Goal: Task Accomplishment & Management: Manage account settings

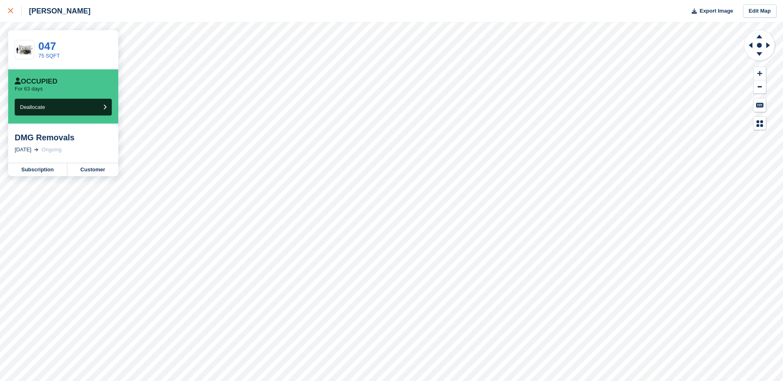
click at [10, 18] on link at bounding box center [11, 11] width 22 height 22
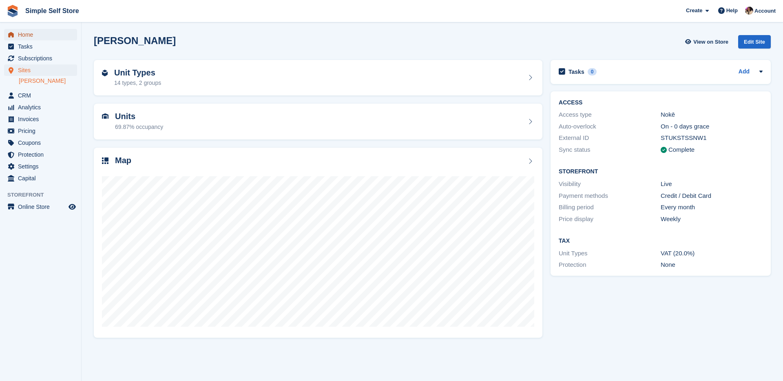
click at [16, 37] on link "Home" at bounding box center [40, 34] width 73 height 11
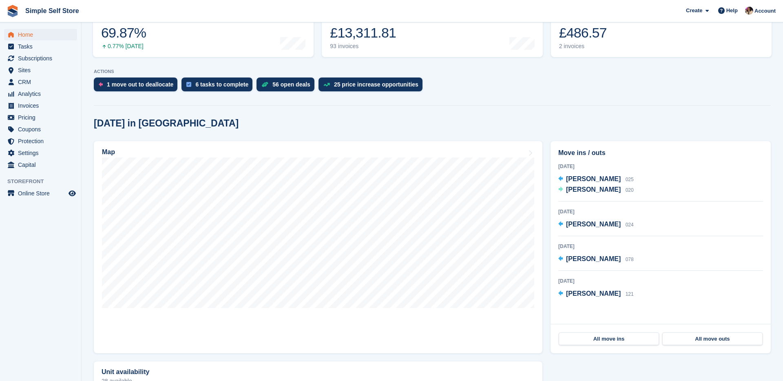
scroll to position [125, 0]
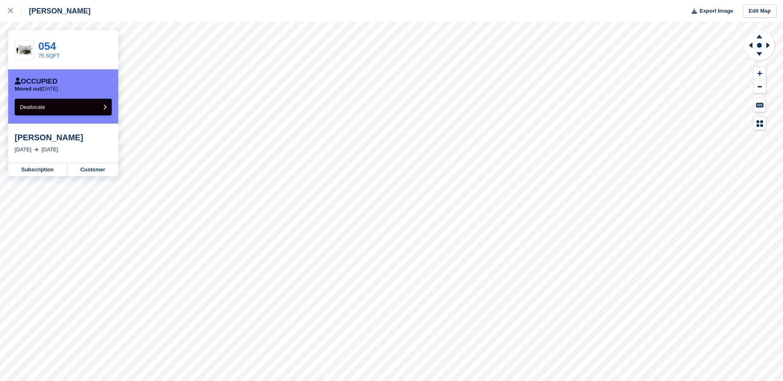
click at [82, 107] on button "Deallocate" at bounding box center [63, 107] width 97 height 17
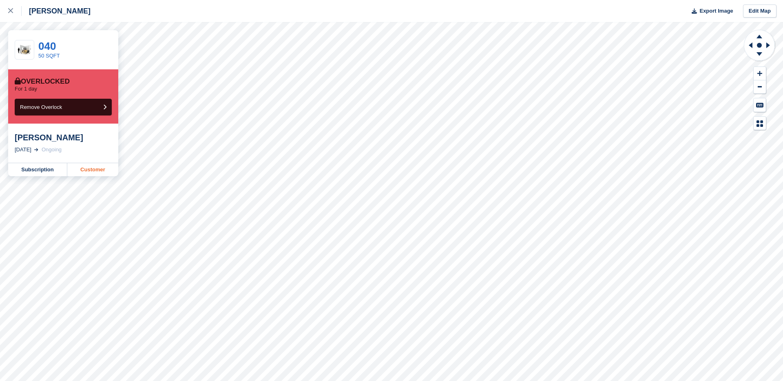
click at [93, 171] on link "Customer" at bounding box center [92, 169] width 51 height 13
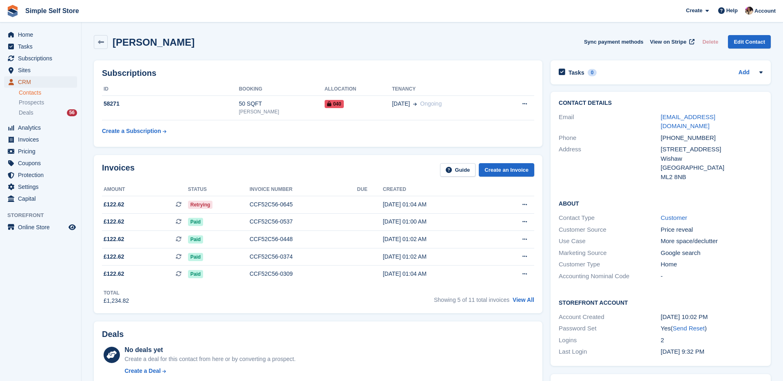
click at [34, 85] on span "CRM" at bounding box center [42, 81] width 49 height 11
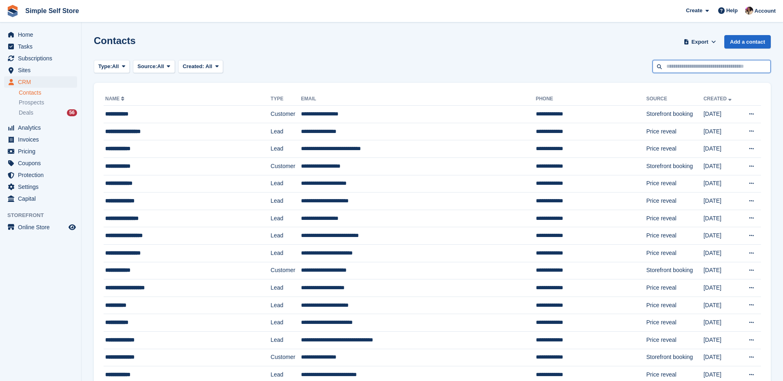
click at [678, 68] on input "text" at bounding box center [711, 66] width 118 height 13
type input "**********"
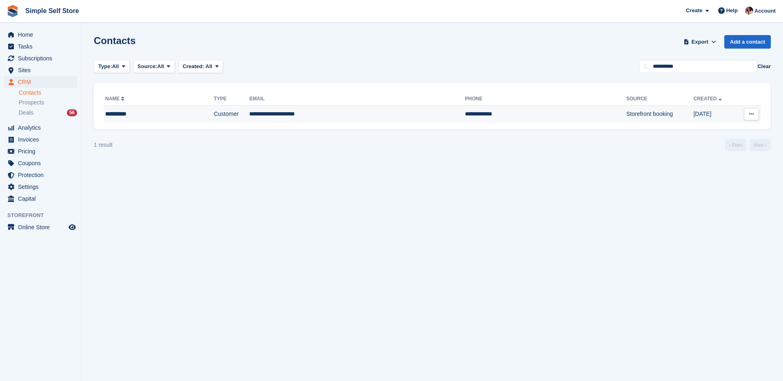
click at [255, 117] on td "**********" at bounding box center [357, 114] width 216 height 17
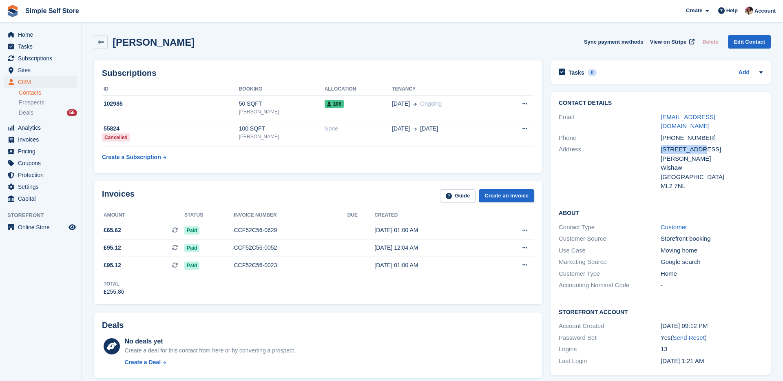
drag, startPoint x: 699, startPoint y: 141, endPoint x: 648, endPoint y: 139, distance: 51.4
click at [648, 143] on div "Address [STREET_ADDRESS][PERSON_NAME] Wishaw United Kingdom ML2 7NL" at bounding box center [660, 167] width 204 height 49
copy div "[STREET_ADDRESS][PERSON_NAME]"
click at [675, 163] on div "Wishaw" at bounding box center [711, 167] width 102 height 9
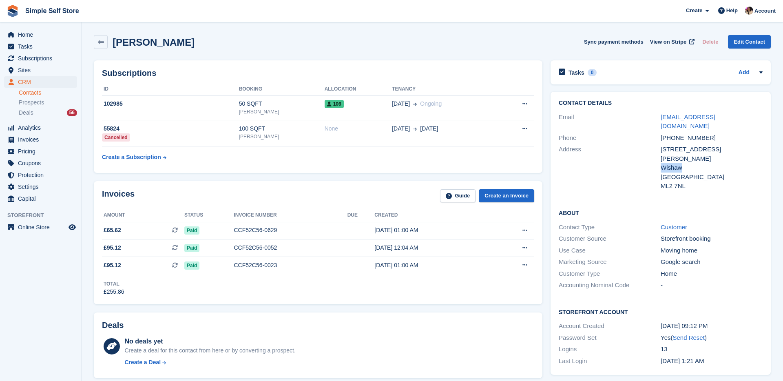
copy div "Wishaw"
click at [684, 181] on div "ML2 7NL" at bounding box center [711, 185] width 102 height 9
click at [655, 167] on div "Address [STREET_ADDRESS][PERSON_NAME] Wishaw United Kingdom ML2 7NL" at bounding box center [660, 167] width 204 height 49
click at [682, 181] on div "ML2 7NL" at bounding box center [711, 185] width 102 height 9
drag, startPoint x: 688, startPoint y: 169, endPoint x: 660, endPoint y: 169, distance: 28.1
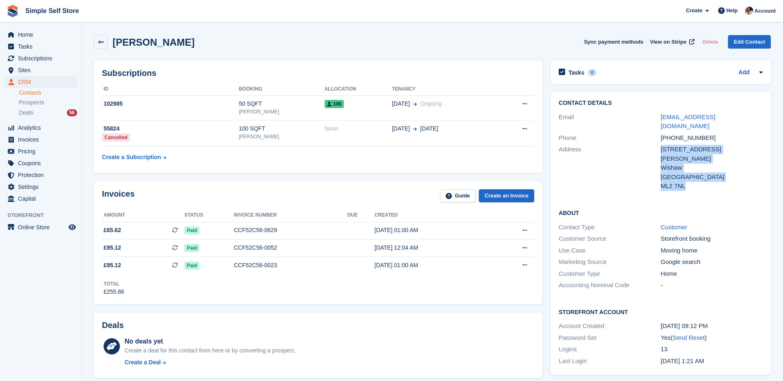
click at [660, 169] on div "Address 45 Glen Road Wishaw United Kingdom ML2 7NL" at bounding box center [660, 167] width 204 height 49
click at [660, 169] on div "Address" at bounding box center [609, 168] width 102 height 46
drag, startPoint x: 687, startPoint y: 170, endPoint x: 661, endPoint y: 168, distance: 25.8
click at [661, 181] on div "ML2 7NL" at bounding box center [711, 185] width 102 height 9
copy div "ML2 7NL"
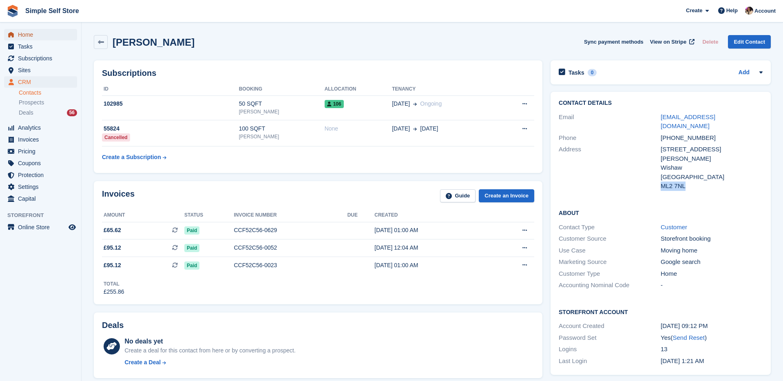
click at [30, 38] on span "Home" at bounding box center [42, 34] width 49 height 11
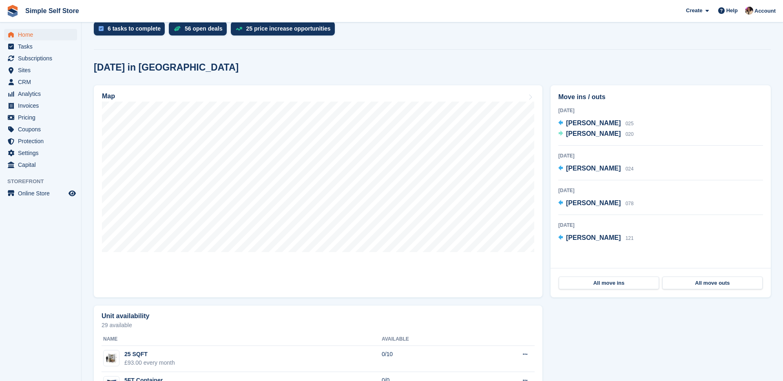
scroll to position [185, 0]
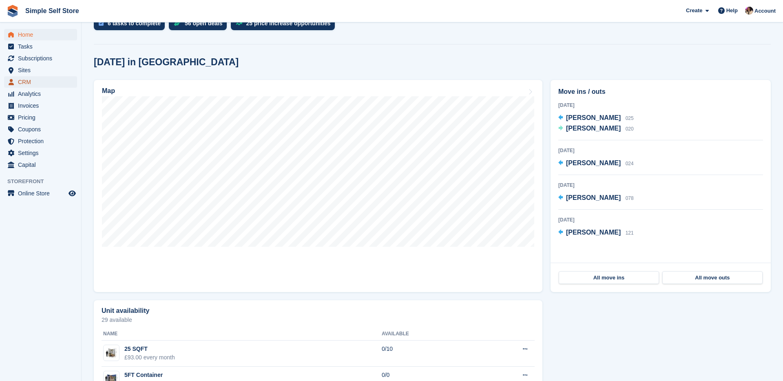
click at [26, 84] on span "CRM" at bounding box center [42, 81] width 49 height 11
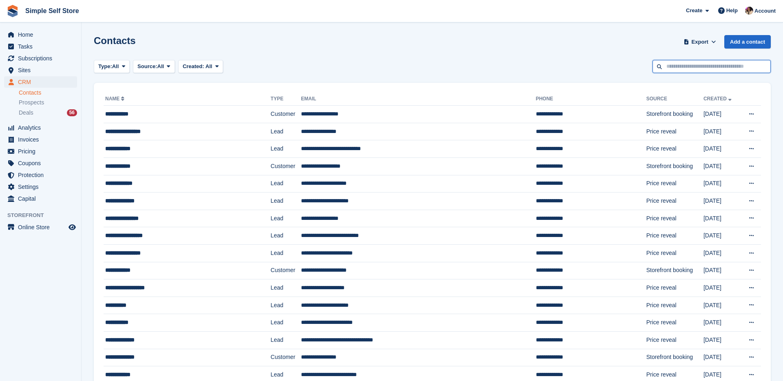
click at [716, 65] on input "text" at bounding box center [711, 66] width 118 height 13
type input "****"
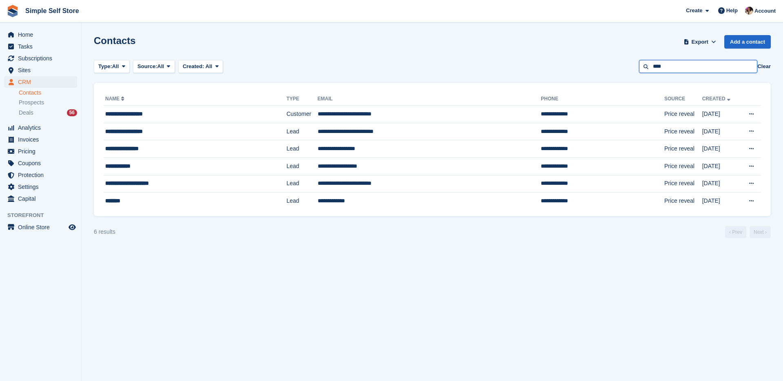
click at [728, 60] on input "****" at bounding box center [698, 66] width 118 height 13
drag, startPoint x: 715, startPoint y: 68, endPoint x: 624, endPoint y: 67, distance: 90.5
click at [624, 67] on div "Type: All All Lead Customer Source: All All Storefront Backoffice Pre-Opening i…" at bounding box center [432, 66] width 677 height 13
type input "********"
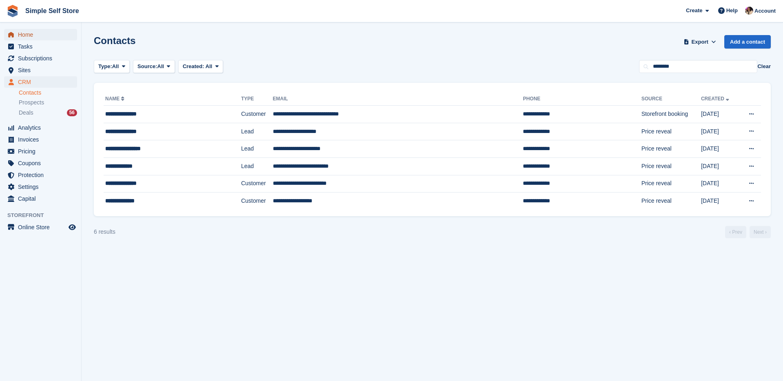
click at [46, 38] on span "Home" at bounding box center [42, 34] width 49 height 11
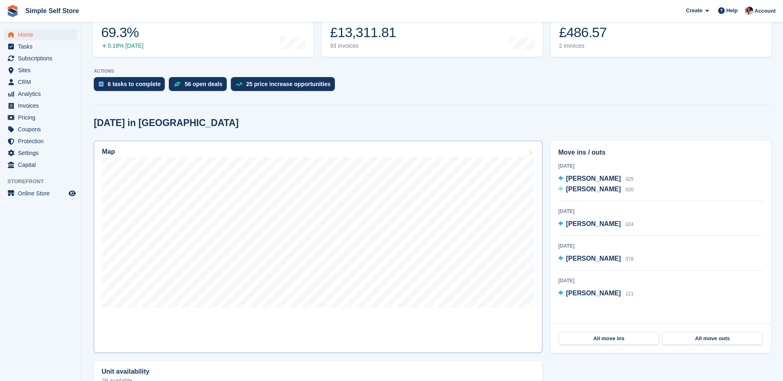
scroll to position [130, 0]
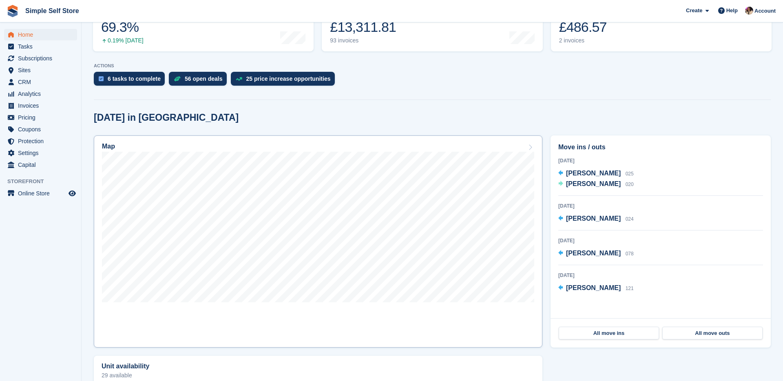
click at [345, 333] on link "Map" at bounding box center [318, 241] width 448 height 212
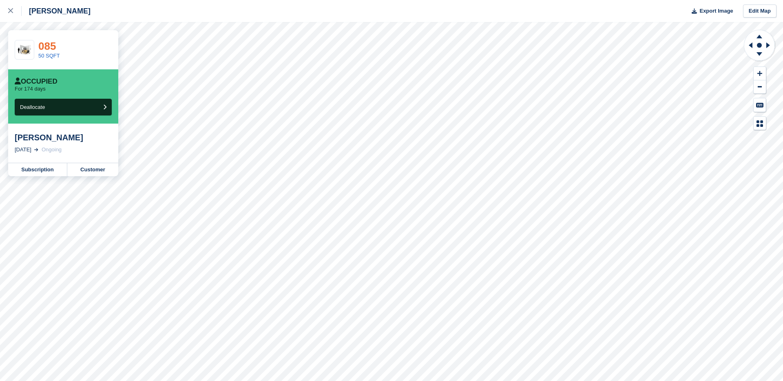
click at [50, 44] on link "085" at bounding box center [47, 46] width 18 height 12
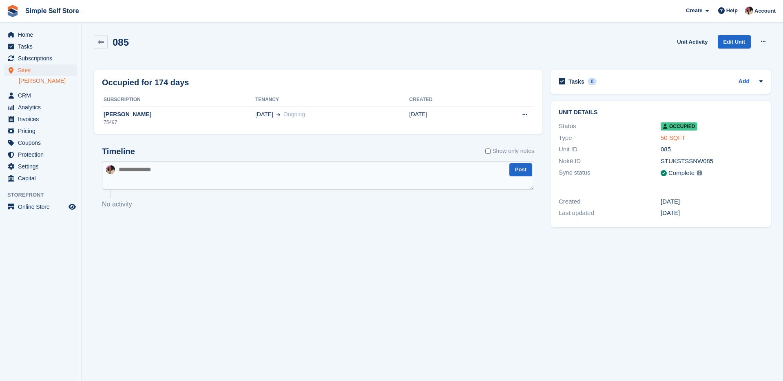
click at [678, 138] on link "50 SQFT" at bounding box center [672, 137] width 25 height 7
click at [151, 115] on div "[PERSON_NAME]" at bounding box center [178, 114] width 153 height 9
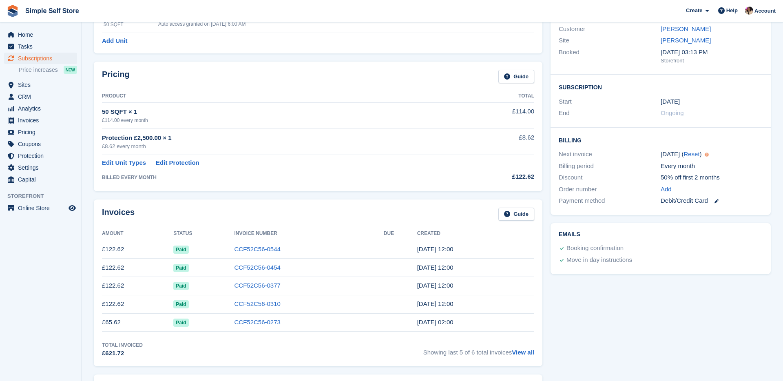
scroll to position [89, 0]
click at [27, 35] on span "Home" at bounding box center [42, 34] width 49 height 11
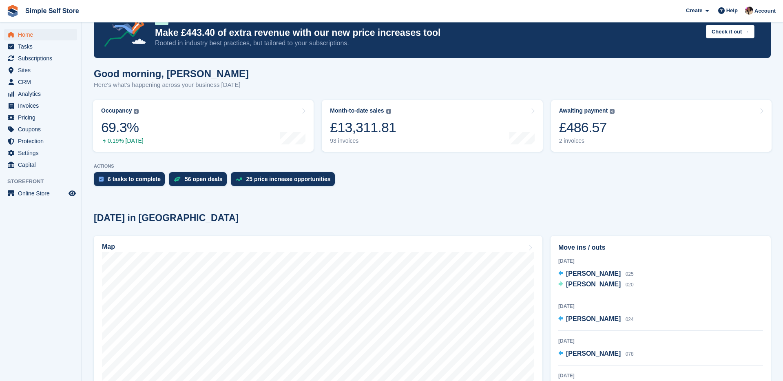
scroll to position [63, 0]
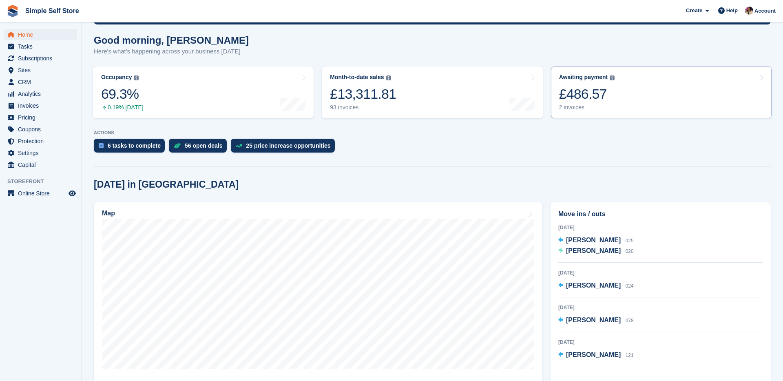
click at [598, 112] on link "Awaiting payment The total outstanding balance on all open invoices. £486.57 2 …" at bounding box center [661, 92] width 221 height 52
